Goal: Transaction & Acquisition: Purchase product/service

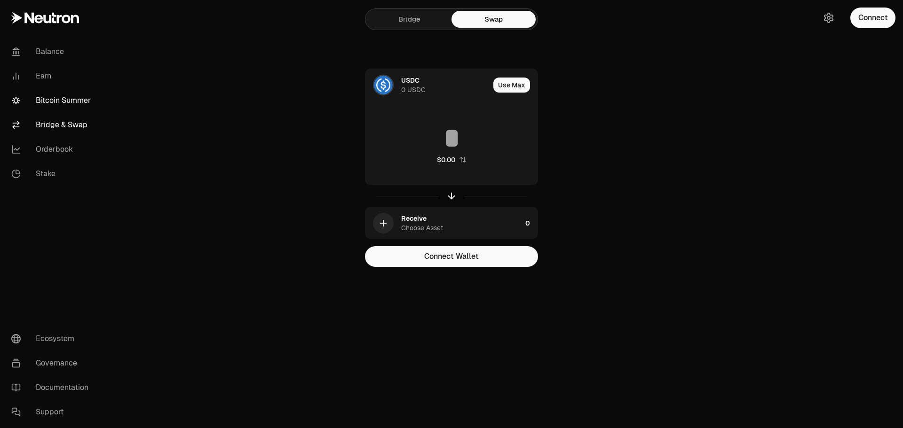
click at [57, 97] on link "Bitcoin Summer" at bounding box center [53, 100] width 98 height 24
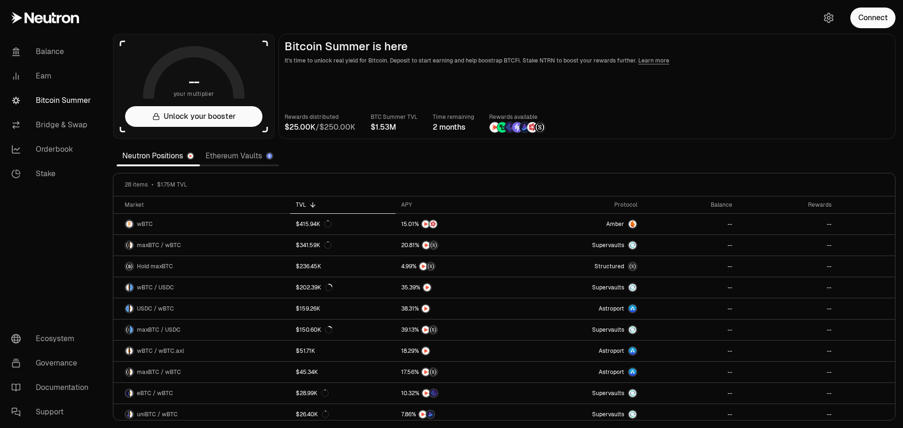
click at [58, 219] on nav "Balance Earn Bitcoin Summer Bridge & Swap Orderbook Stake Ecosystem Governance …" at bounding box center [52, 232] width 105 height 393
click at [866, 11] on button "Connect" at bounding box center [872, 18] width 45 height 21
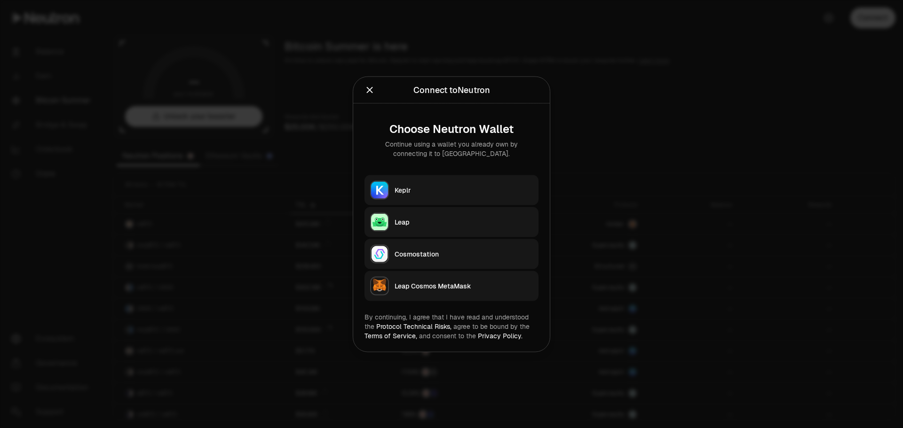
click at [387, 185] on img "button" at bounding box center [379, 190] width 17 height 17
